Goal: Task Accomplishment & Management: Use online tool/utility

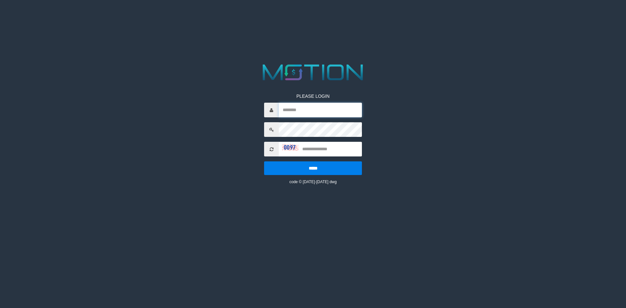
click at [305, 110] on input "text" at bounding box center [320, 110] width 83 height 15
type input "*******"
type input "****"
click at [264, 161] on input "*****" at bounding box center [313, 168] width 98 height 14
